Goal: Task Accomplishment & Management: Manage account settings

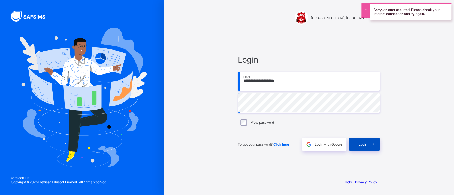
click at [364, 148] on div "Login" at bounding box center [364, 144] width 31 height 13
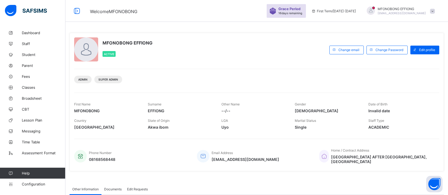
click at [386, 84] on div "Admin Super Admin" at bounding box center [256, 77] width 365 height 17
click at [28, 86] on span "Classes" at bounding box center [44, 87] width 44 height 4
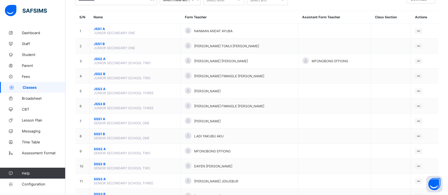
scroll to position [55, 0]
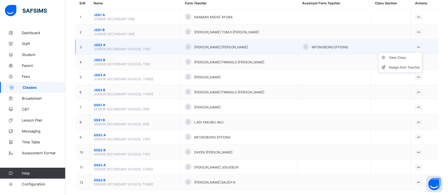
click at [421, 45] on icon at bounding box center [418, 47] width 5 height 4
click at [406, 55] on div "View Class" at bounding box center [404, 57] width 31 height 5
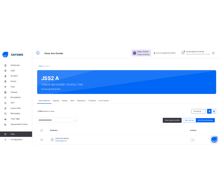
scroll to position [1, 0]
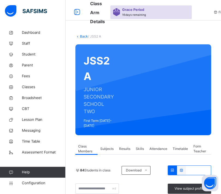
click at [79, 4] on div "Class Arm Details Grace Period 16 days remaining First Term / [DATE]-[DATE] MFO…" at bounding box center [110, 10] width 221 height 22
click at [76, 13] on icon at bounding box center [76, 12] width 9 height 10
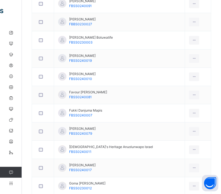
scroll to position [545, 0]
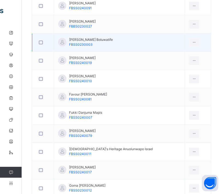
click at [42, 39] on div at bounding box center [42, 42] width 13 height 11
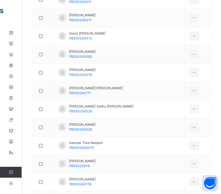
scroll to position [703, 0]
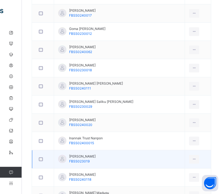
click at [40, 161] on div at bounding box center [42, 159] width 13 height 11
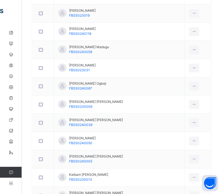
scroll to position [851, 0]
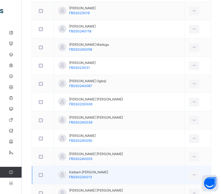
click at [38, 173] on div at bounding box center [43, 175] width 11 height 4
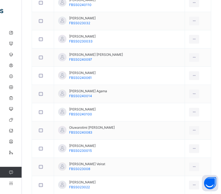
scroll to position [1138, 0]
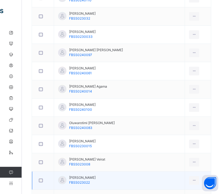
click at [38, 179] on div at bounding box center [43, 181] width 11 height 4
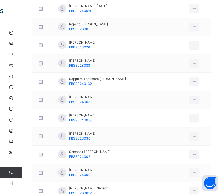
scroll to position [1429, 0]
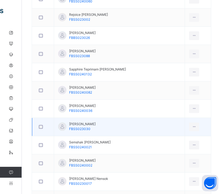
click at [38, 125] on div at bounding box center [43, 127] width 11 height 4
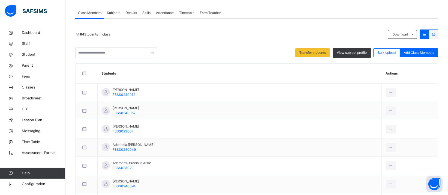
scroll to position [77, 0]
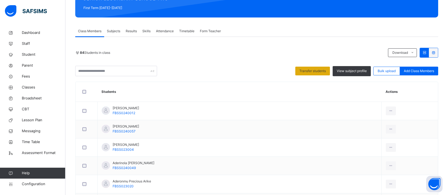
click at [325, 73] on div "Transfer students" at bounding box center [312, 71] width 35 height 9
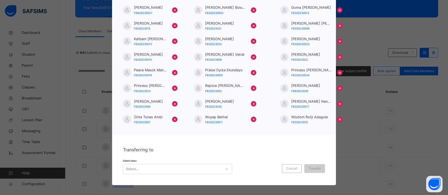
scroll to position [74, 0]
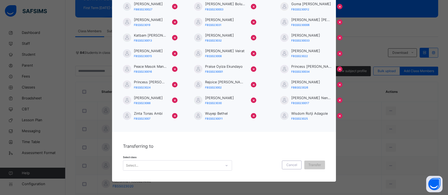
click at [225, 166] on icon at bounding box center [226, 165] width 3 height 5
click at [292, 167] on div "Cancel" at bounding box center [292, 164] width 20 height 9
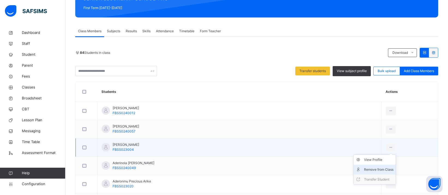
click at [370, 169] on div "Remove from Class" at bounding box center [378, 169] width 29 height 5
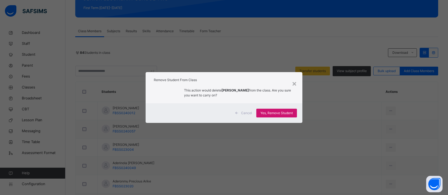
click at [272, 113] on span "Yes, Remove Student" at bounding box center [276, 112] width 32 height 5
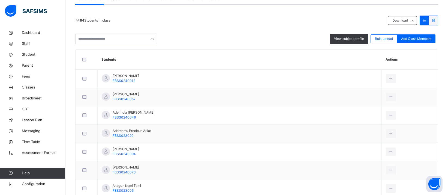
scroll to position [131, 0]
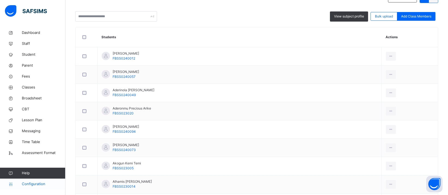
click at [32, 184] on span "Configuration" at bounding box center [43, 183] width 43 height 5
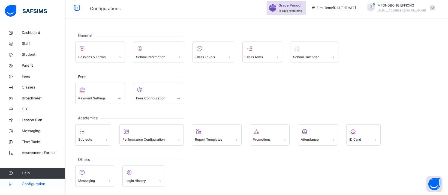
scroll to position [2, 0]
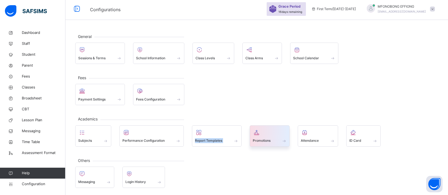
drag, startPoint x: 200, startPoint y: 134, endPoint x: 255, endPoint y: 138, distance: 55.0
click at [255, 138] on div "Subjects Performance Configuration Report Templates Promotions Attendance ID Ca…" at bounding box center [256, 135] width 363 height 21
click at [255, 138] on span "Promotions" at bounding box center [262, 140] width 18 height 5
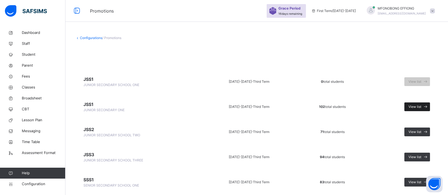
click at [421, 105] on span "View list" at bounding box center [415, 106] width 13 height 5
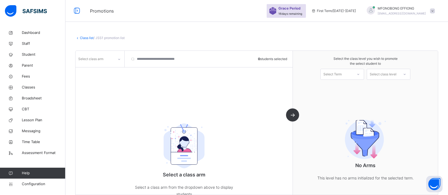
click at [83, 40] on div "Class list / JSS1 promotion list" at bounding box center [256, 37] width 363 height 5
click at [83, 37] on link "Class list" at bounding box center [87, 38] width 14 height 4
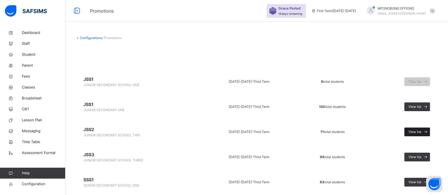
click at [429, 131] on icon at bounding box center [426, 132] width 6 height 6
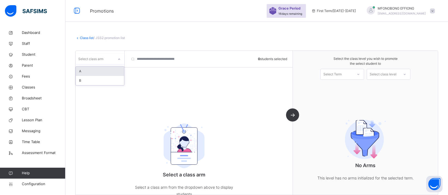
click at [113, 61] on div "Select class arm" at bounding box center [95, 59] width 38 height 8
click at [98, 72] on div "A" at bounding box center [100, 71] width 48 height 9
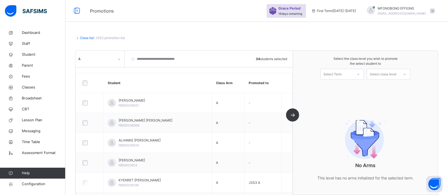
click at [293, 116] on div "A 34 students selected Student Class Arm Promoted to [PERSON_NAME] FBSS0230021 …" at bounding box center [184, 123] width 217 height 144
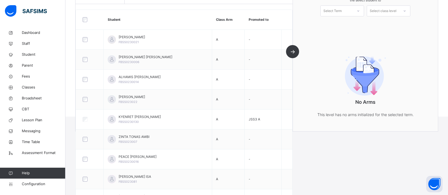
scroll to position [91, 0]
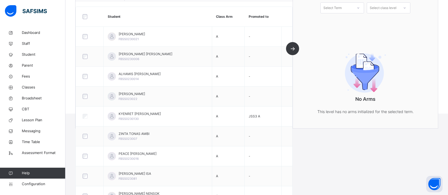
click at [84, 13] on div at bounding box center [89, 16] width 19 height 11
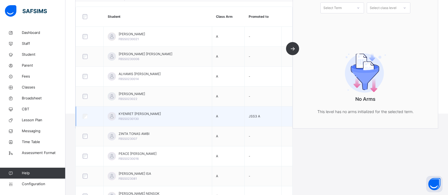
click at [89, 115] on div at bounding box center [90, 116] width 16 height 5
click at [82, 116] on div at bounding box center [90, 116] width 16 height 5
click at [256, 117] on span "JSS3 A" at bounding box center [254, 116] width 11 height 4
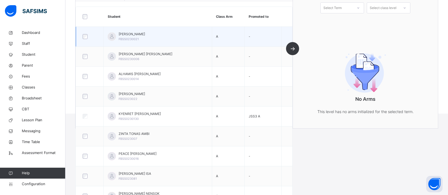
click at [84, 39] on div at bounding box center [89, 36] width 19 height 11
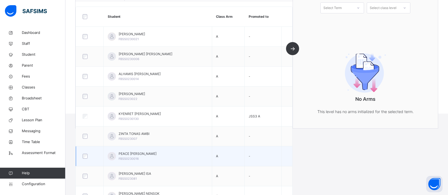
click at [87, 156] on div at bounding box center [90, 156] width 16 height 5
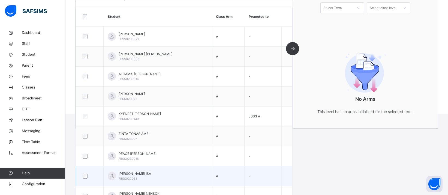
click at [88, 179] on div at bounding box center [89, 175] width 19 height 11
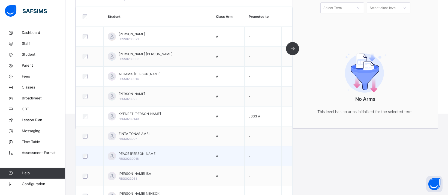
click at [86, 152] on div at bounding box center [89, 155] width 19 height 11
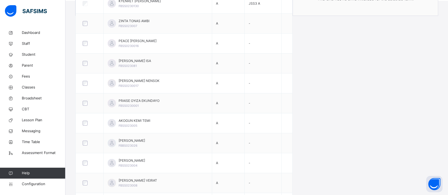
scroll to position [206, 0]
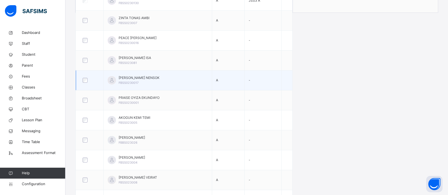
click at [86, 82] on div at bounding box center [89, 79] width 19 height 11
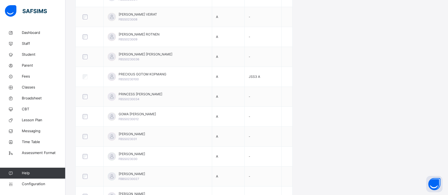
scroll to position [373, 0]
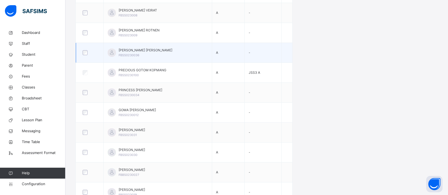
click at [85, 54] on div at bounding box center [89, 52] width 19 height 11
click at [83, 53] on div at bounding box center [90, 52] width 16 height 5
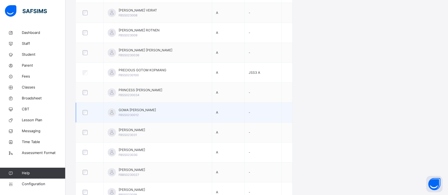
click at [86, 116] on div at bounding box center [89, 112] width 19 height 11
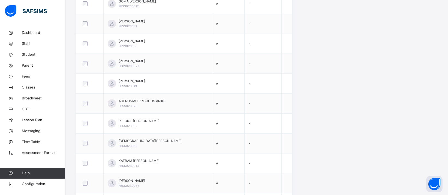
scroll to position [482, 0]
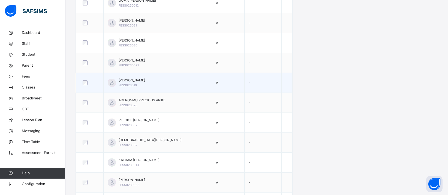
click at [80, 82] on div at bounding box center [89, 82] width 19 height 11
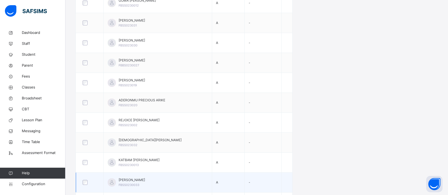
click at [87, 178] on div at bounding box center [89, 181] width 19 height 11
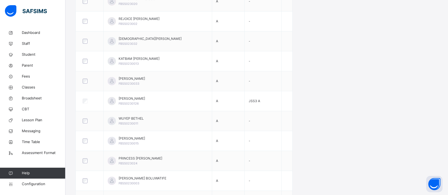
scroll to position [593, 0]
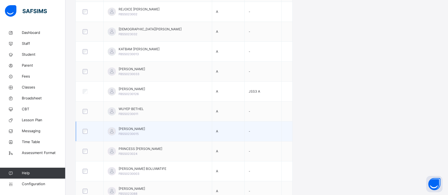
click at [86, 133] on div at bounding box center [89, 130] width 19 height 11
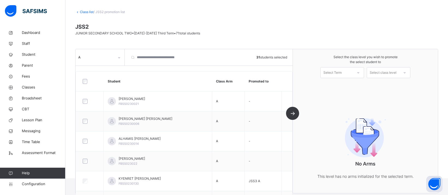
scroll to position [1, 0]
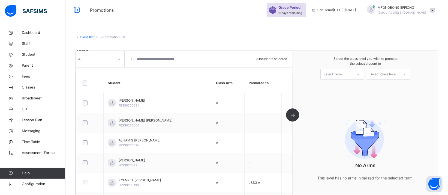
click at [363, 76] on div at bounding box center [358, 74] width 10 height 9
drag, startPoint x: 357, startPoint y: 85, endPoint x: 373, endPoint y: 82, distance: 16.1
click at [364, 84] on div "First Term [DATE]-[DATE]" at bounding box center [342, 89] width 43 height 14
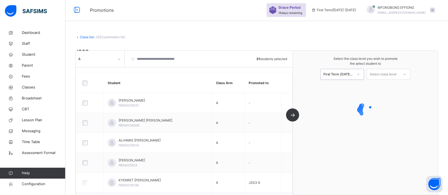
click at [391, 76] on div "Select class level" at bounding box center [383, 74] width 27 height 11
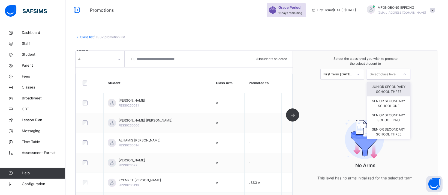
click at [409, 87] on div "JUNIOR SECONDARY SCHOOL THREE" at bounding box center [388, 89] width 43 height 14
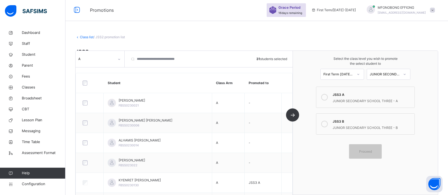
click at [334, 96] on label "JSS3 A JUNIOR SECONDARY SCHOOL THREE - A" at bounding box center [365, 96] width 99 height 21
click at [378, 148] on div "Proceed" at bounding box center [365, 151] width 33 height 14
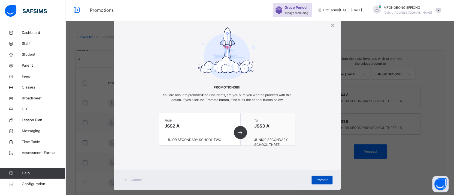
click at [312, 180] on div "Promote" at bounding box center [322, 179] width 21 height 9
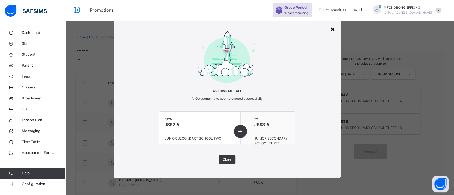
click at [332, 28] on div "×" at bounding box center [332, 28] width 5 height 11
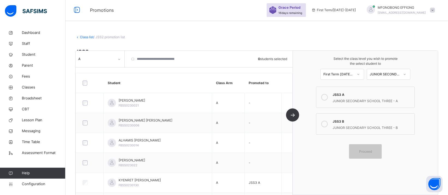
click at [86, 38] on link "Class list" at bounding box center [87, 37] width 14 height 4
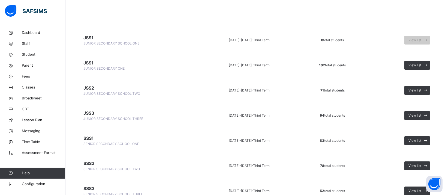
scroll to position [10, 0]
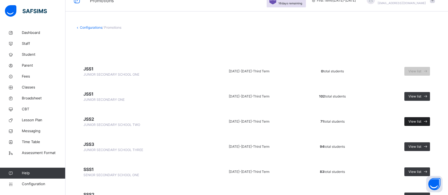
click at [421, 123] on span "View list" at bounding box center [415, 121] width 13 height 5
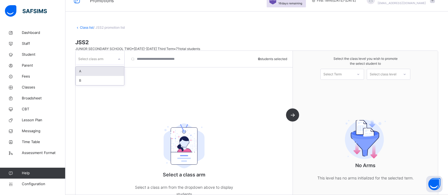
click at [110, 63] on div "Select class arm" at bounding box center [100, 59] width 49 height 10
click at [98, 71] on div "A" at bounding box center [100, 71] width 48 height 9
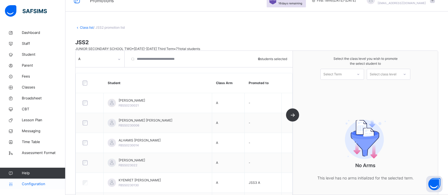
click at [31, 182] on span "Configuration" at bounding box center [43, 183] width 43 height 5
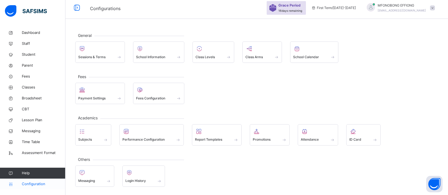
scroll to position [2, 0]
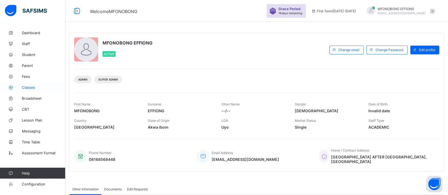
click at [37, 86] on span "Classes" at bounding box center [44, 87] width 44 height 4
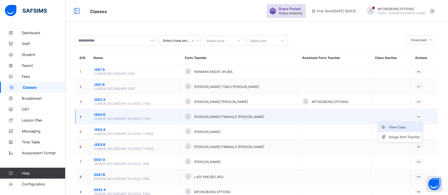
click at [395, 124] on div "View Class" at bounding box center [404, 126] width 31 height 5
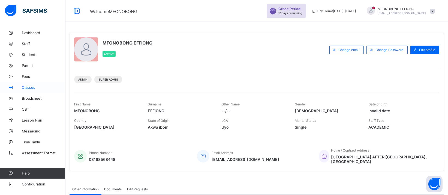
click at [41, 86] on span "Classes" at bounding box center [44, 87] width 44 height 4
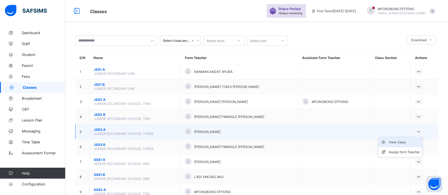
click at [406, 140] on div "View Class" at bounding box center [404, 141] width 31 height 5
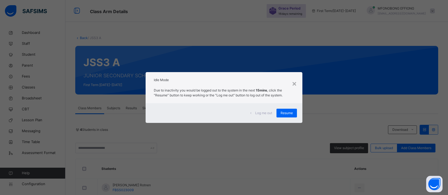
click at [283, 115] on div "Resume" at bounding box center [287, 113] width 20 height 9
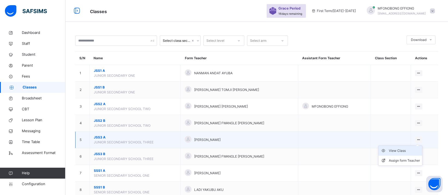
click at [407, 149] on div "View Class" at bounding box center [404, 150] width 31 height 5
